Goal: Information Seeking & Learning: Learn about a topic

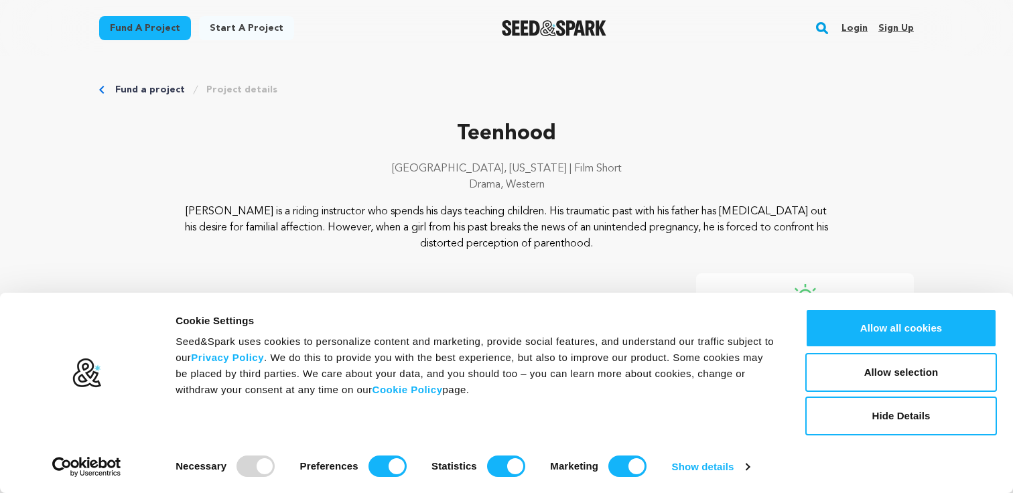
click at [819, 31] on rect "button" at bounding box center [822, 28] width 16 height 16
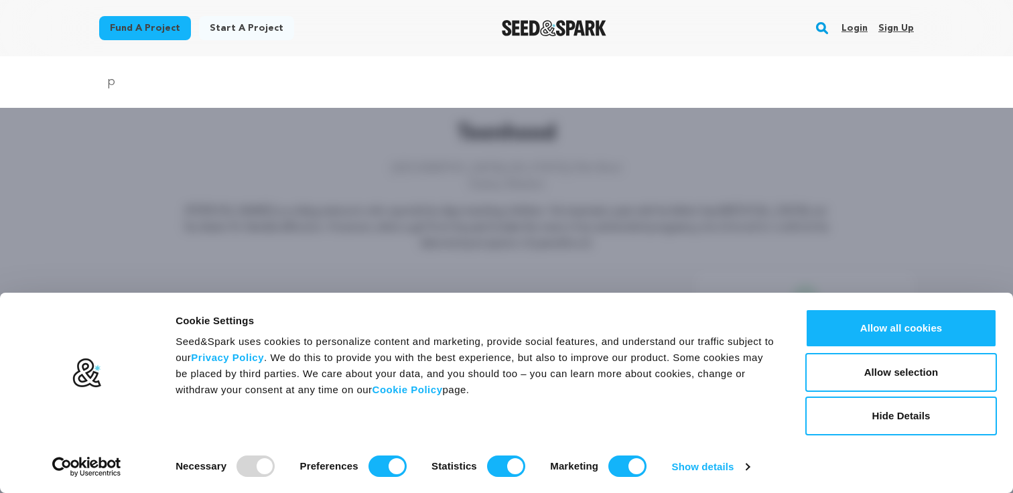
type input "puberty for humans"
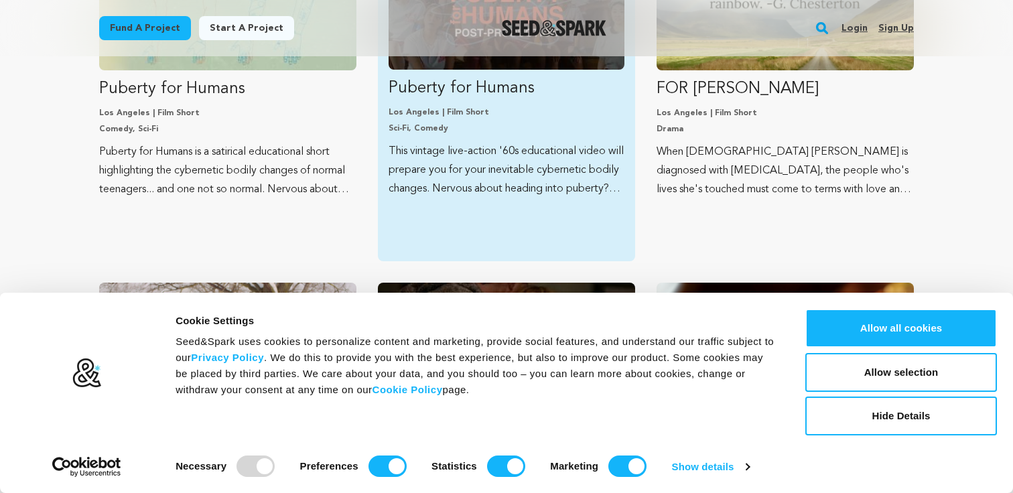
scroll to position [291, 0]
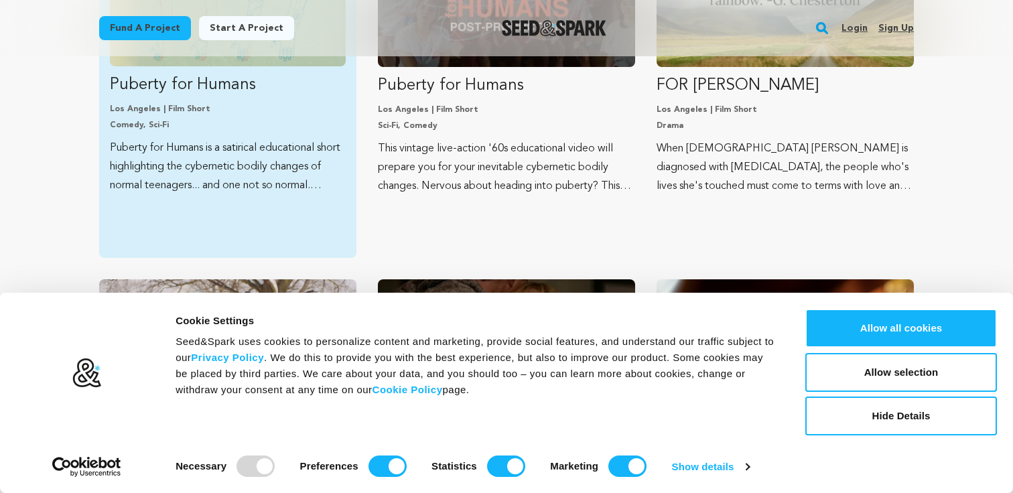
click at [286, 102] on link "Puberty for Humans Los Angeles | Film Short Comedy, Sci-Fi Puberty for Humans i…" at bounding box center [228, 64] width 236 height 261
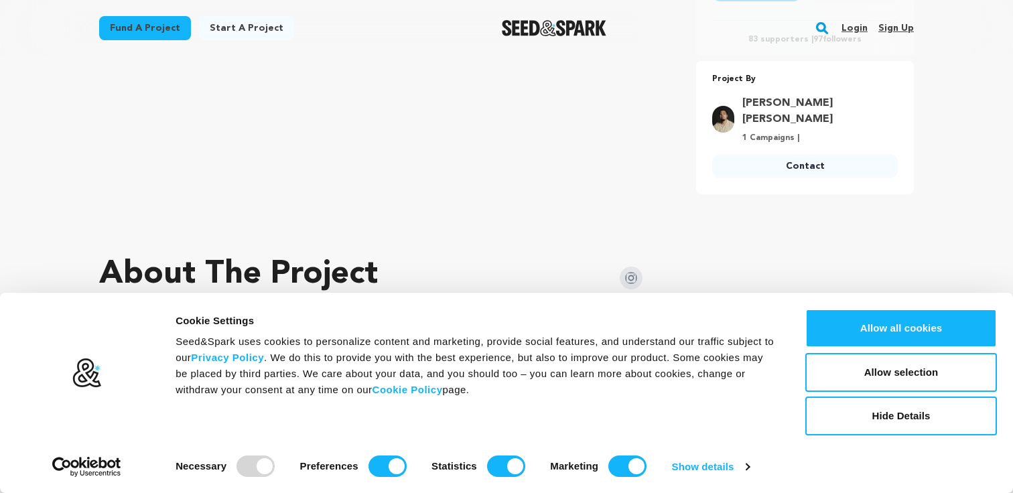
scroll to position [452, 0]
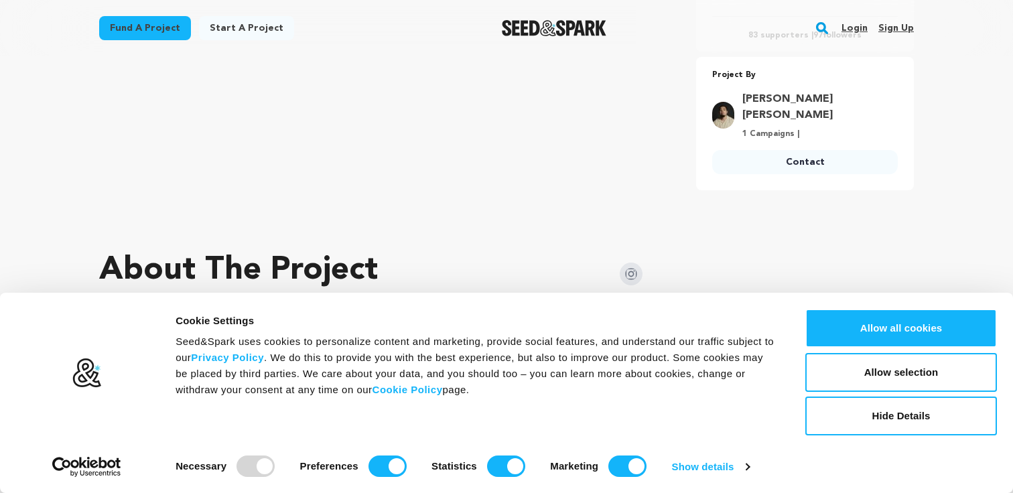
click at [263, 466] on div at bounding box center [255, 466] width 38 height 21
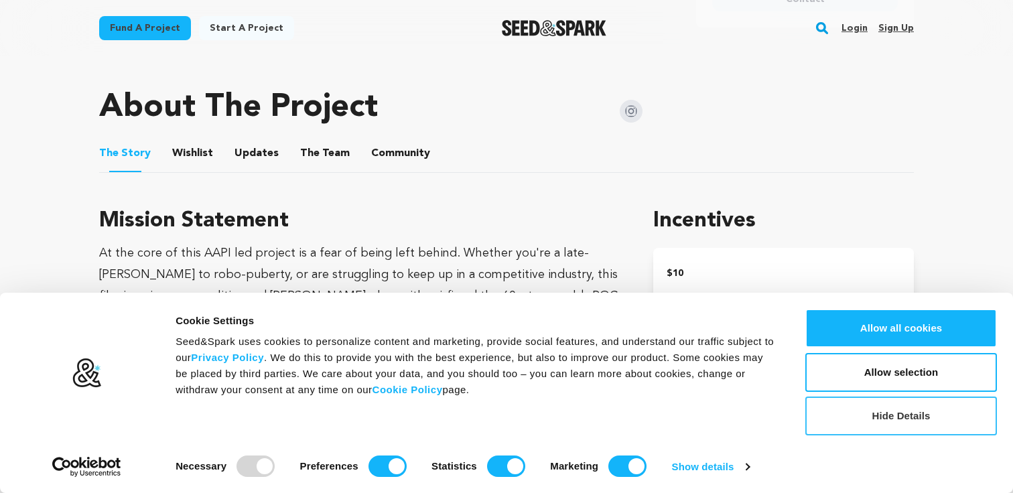
scroll to position [619, 0]
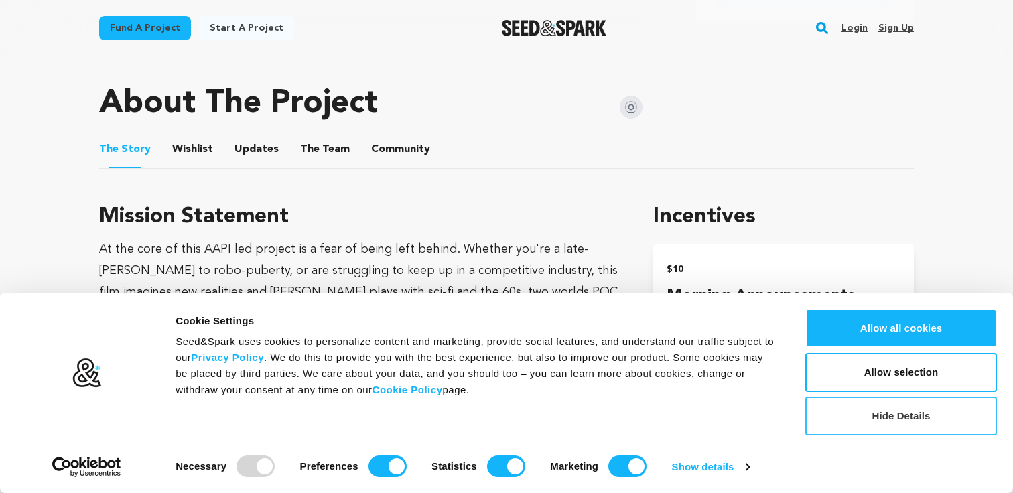
click at [858, 421] on button "Hide Details" at bounding box center [901, 416] width 192 height 39
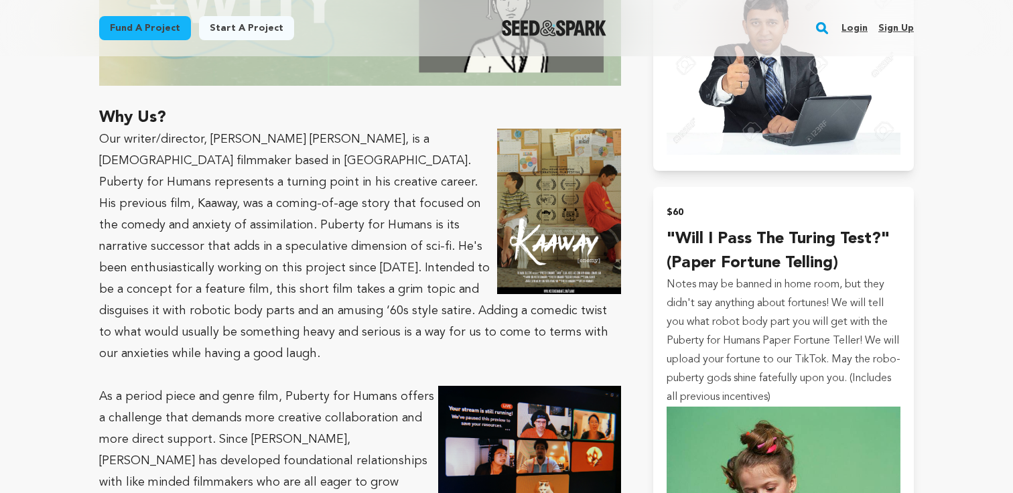
scroll to position [1874, 0]
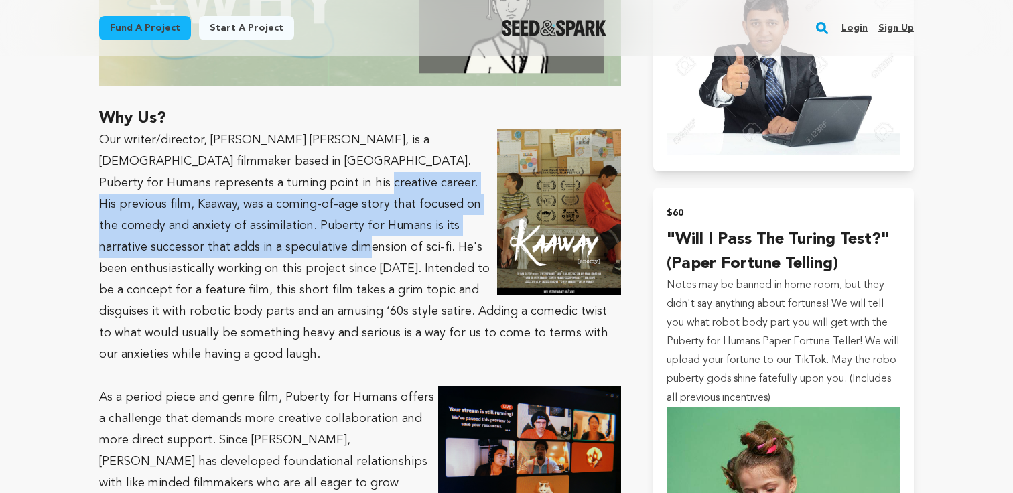
drag, startPoint x: 202, startPoint y: 139, endPoint x: 127, endPoint y: 202, distance: 98.5
click at [127, 202] on p "Our writer/director, Wester Demandante, is a Filipino American filmmaker based …" at bounding box center [360, 247] width 522 height 236
copy p "His previous film, Kaaway, was a coming-of-age story that focused on the comedy…"
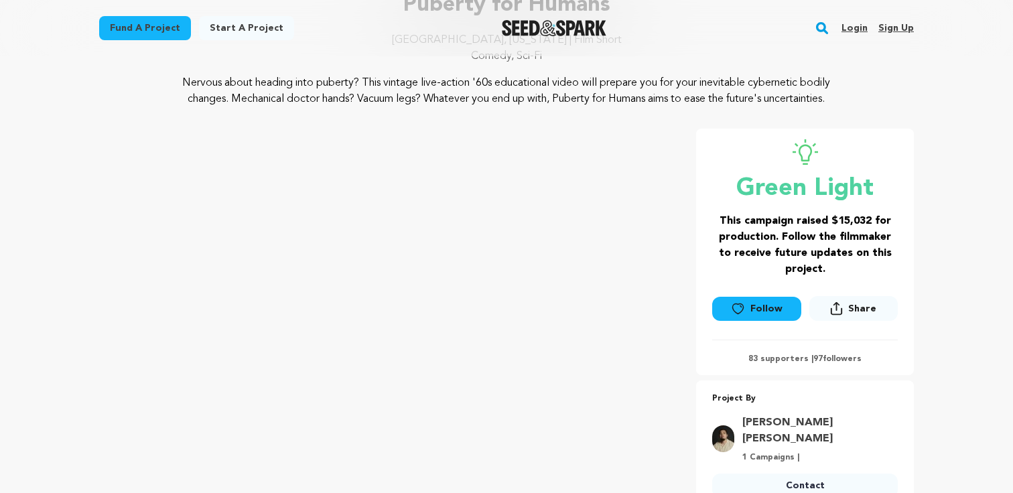
scroll to position [0, 0]
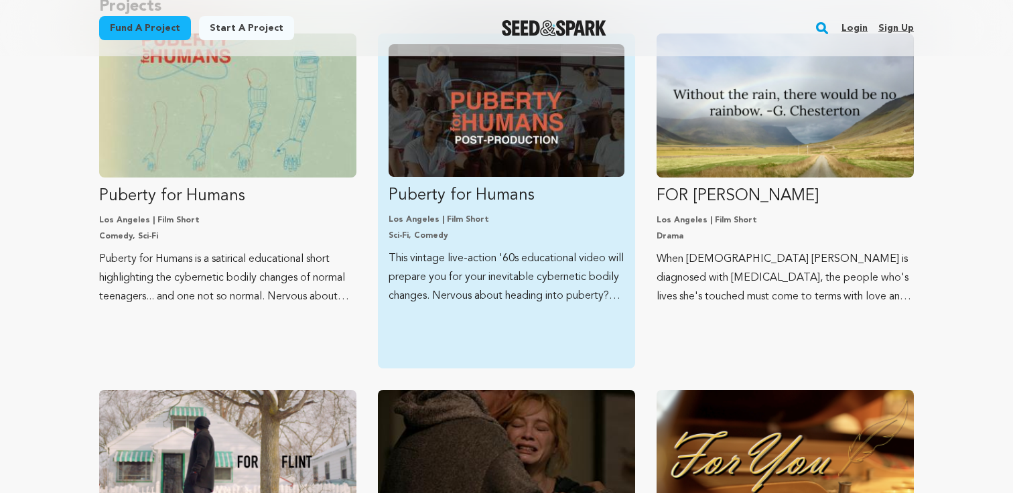
scroll to position [178, 0]
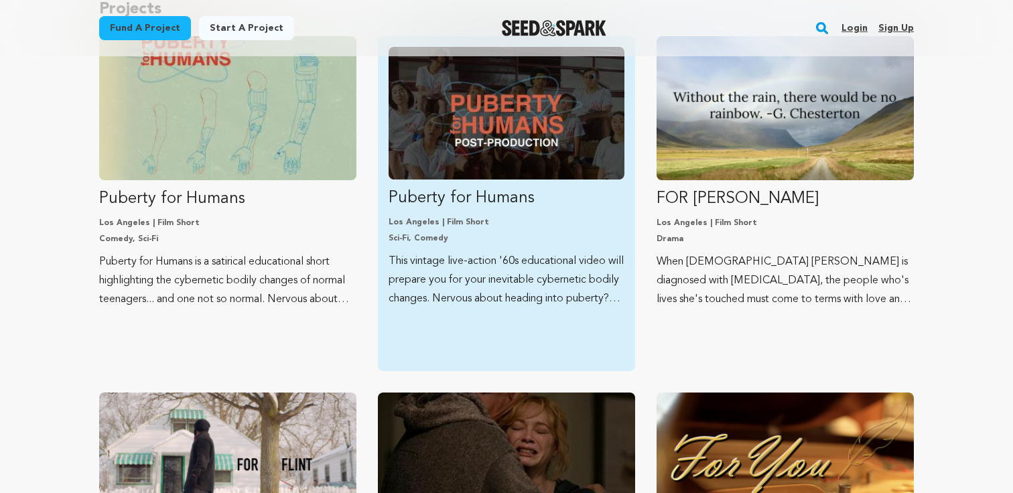
click at [534, 150] on img "Fund Puberty for Humans" at bounding box center [507, 113] width 236 height 133
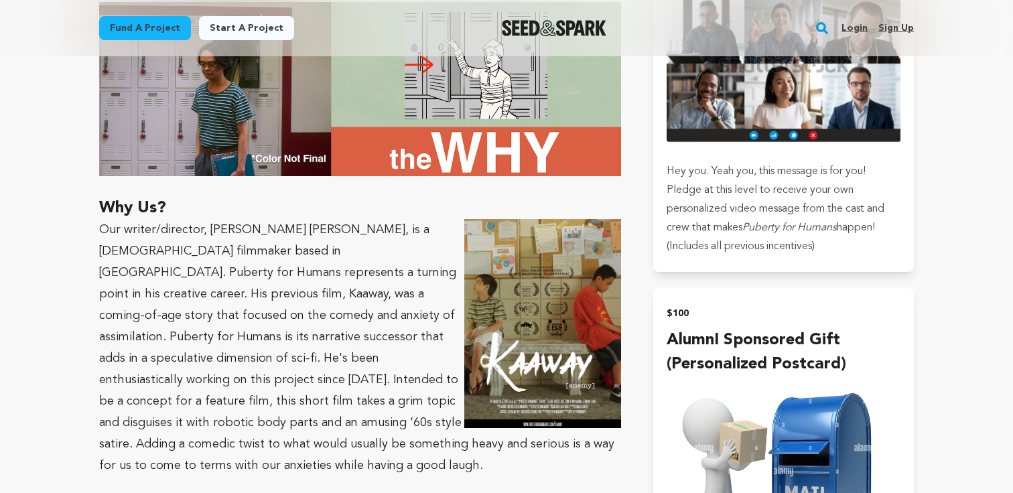
scroll to position [1812, 0]
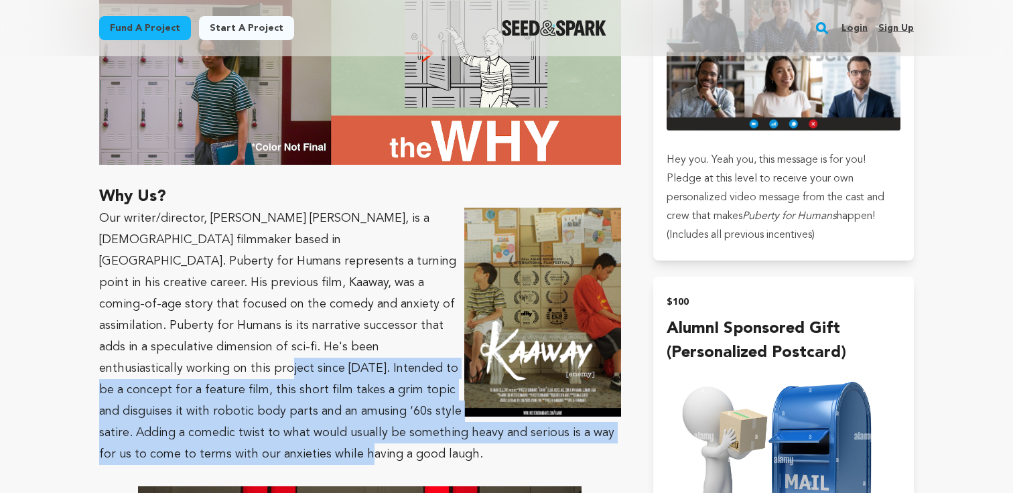
drag, startPoint x: 290, startPoint y: 320, endPoint x: 568, endPoint y: 410, distance: 292.4
click at [568, 410] on p "Our writer/director, Wester Demandante, is a Filipino American filmmaker based …" at bounding box center [360, 336] width 522 height 257
copy p "Intended to be a concept for a feature film, this short film takes a grim topic…"
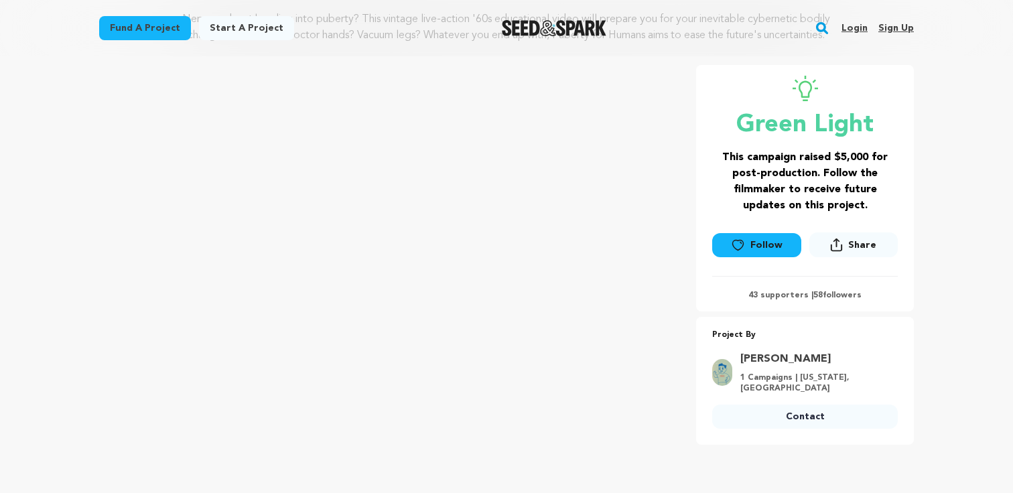
scroll to position [200, 0]
